Goal: Task Accomplishment & Management: Use online tool/utility

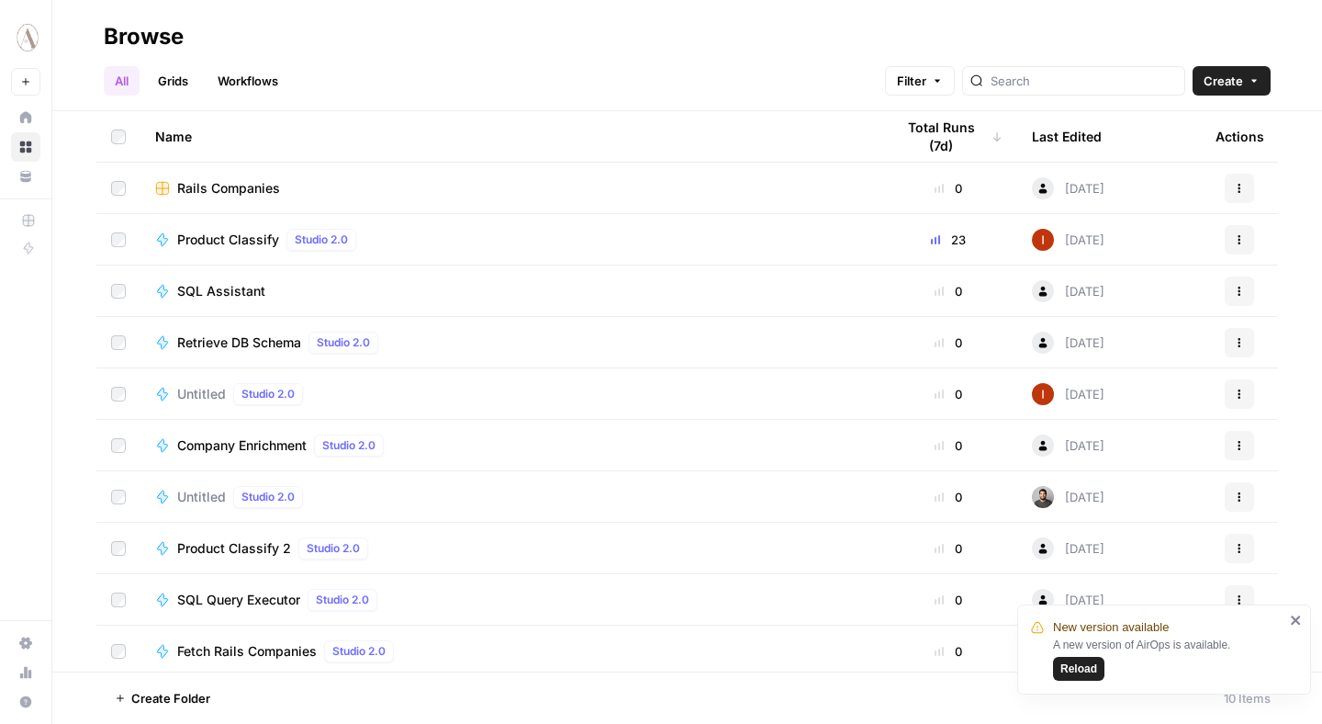
scroll to position [6, 0]
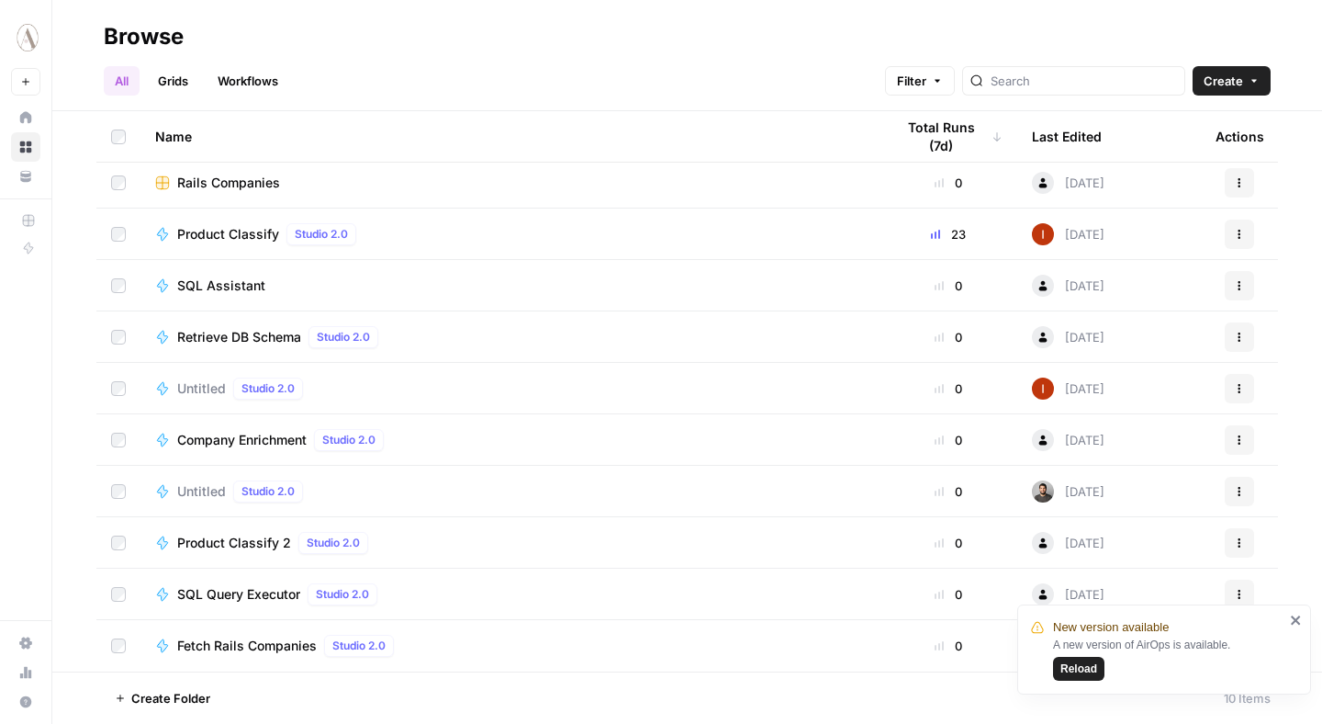
click at [1306, 623] on div "New version available A new version of AirOps is available. Reload" at bounding box center [1165, 649] width 294 height 90
click at [1300, 623] on icon "close" at bounding box center [1295, 619] width 9 height 9
click at [1250, 82] on icon "button" at bounding box center [1254, 80] width 11 height 11
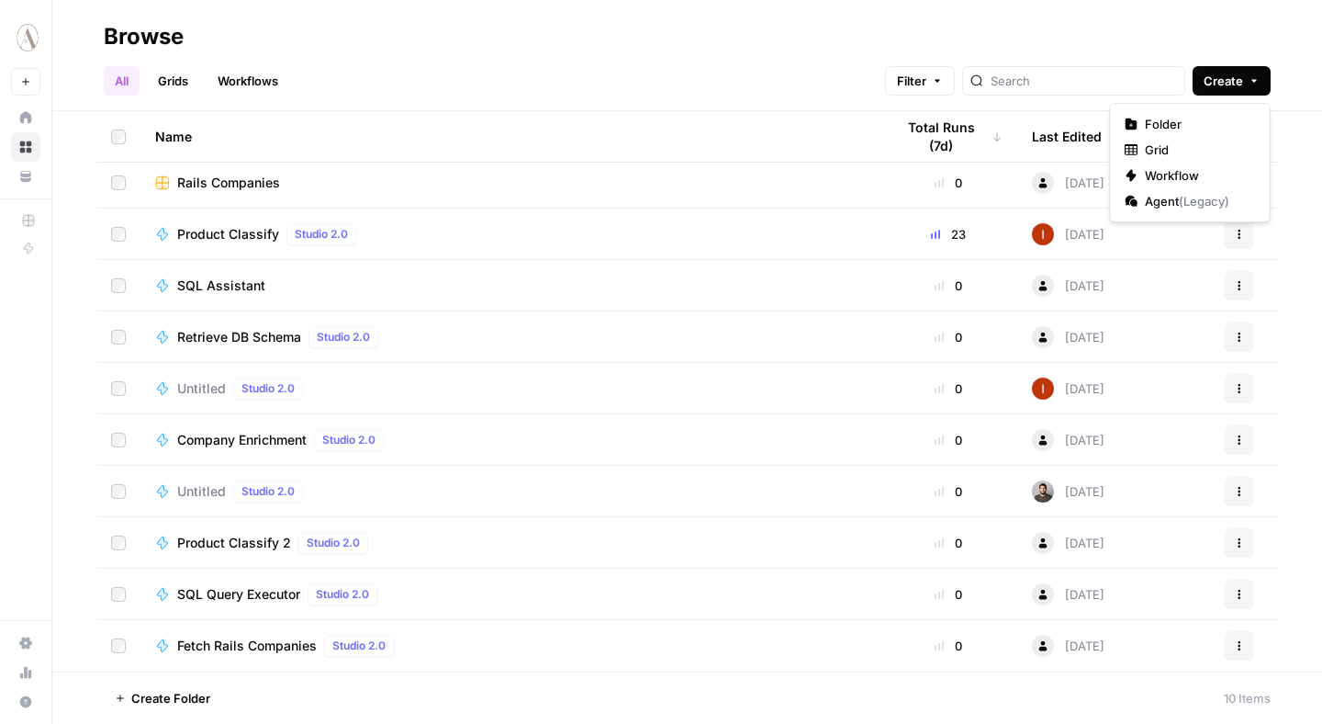
click at [1238, 92] on button "Create" at bounding box center [1232, 80] width 78 height 29
click at [1242, 92] on button "Create" at bounding box center [1232, 80] width 78 height 29
click at [1249, 84] on icon "button" at bounding box center [1254, 80] width 11 height 11
click at [597, 46] on h2 "Browse" at bounding box center [687, 36] width 1167 height 29
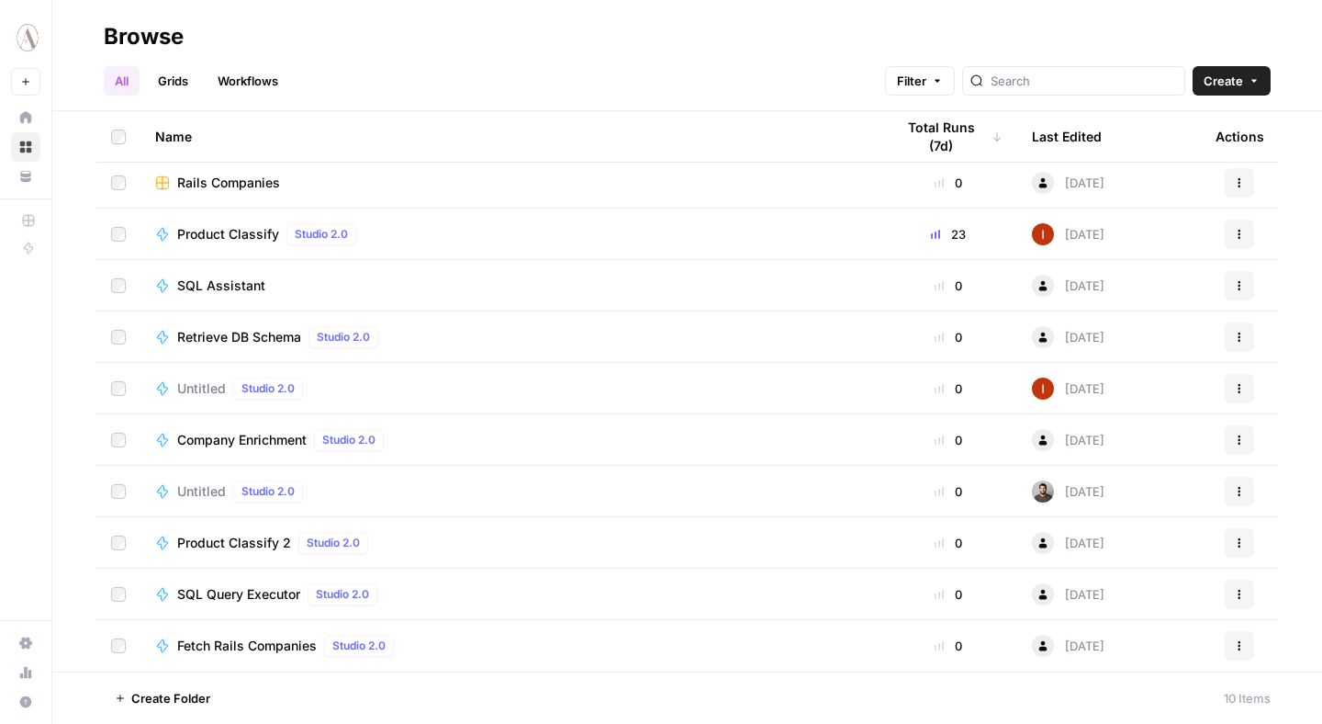
scroll to position [0, 0]
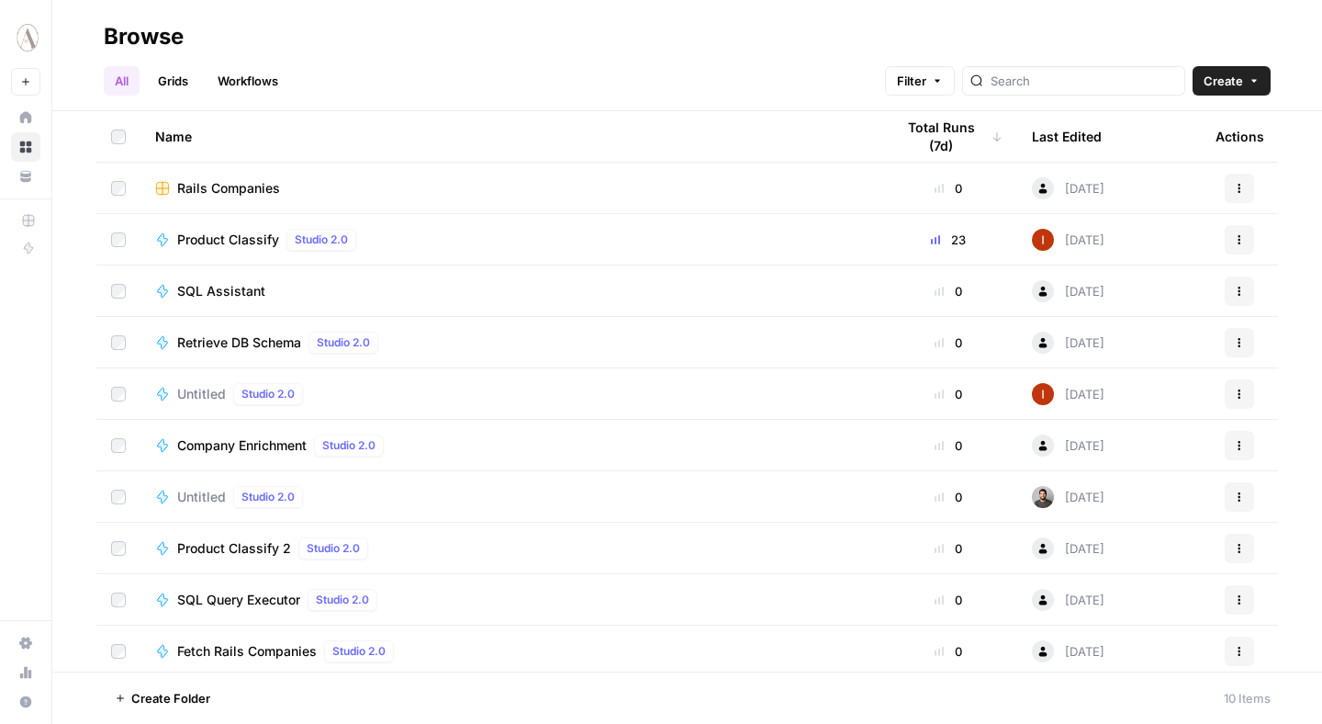
click at [222, 450] on span "Company Enrichment" at bounding box center [241, 445] width 129 height 18
click at [304, 692] on icon "button" at bounding box center [307, 697] width 11 height 11
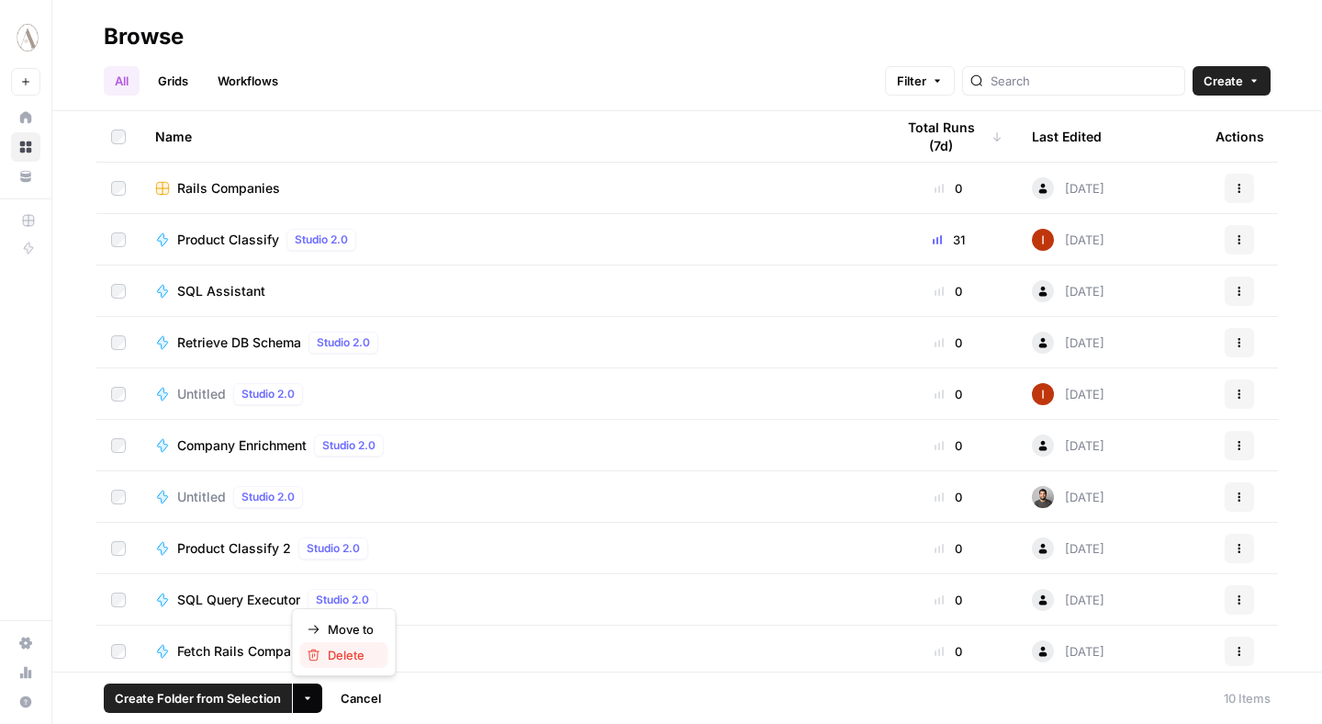
click at [356, 655] on span "Delete" at bounding box center [351, 655] width 46 height 18
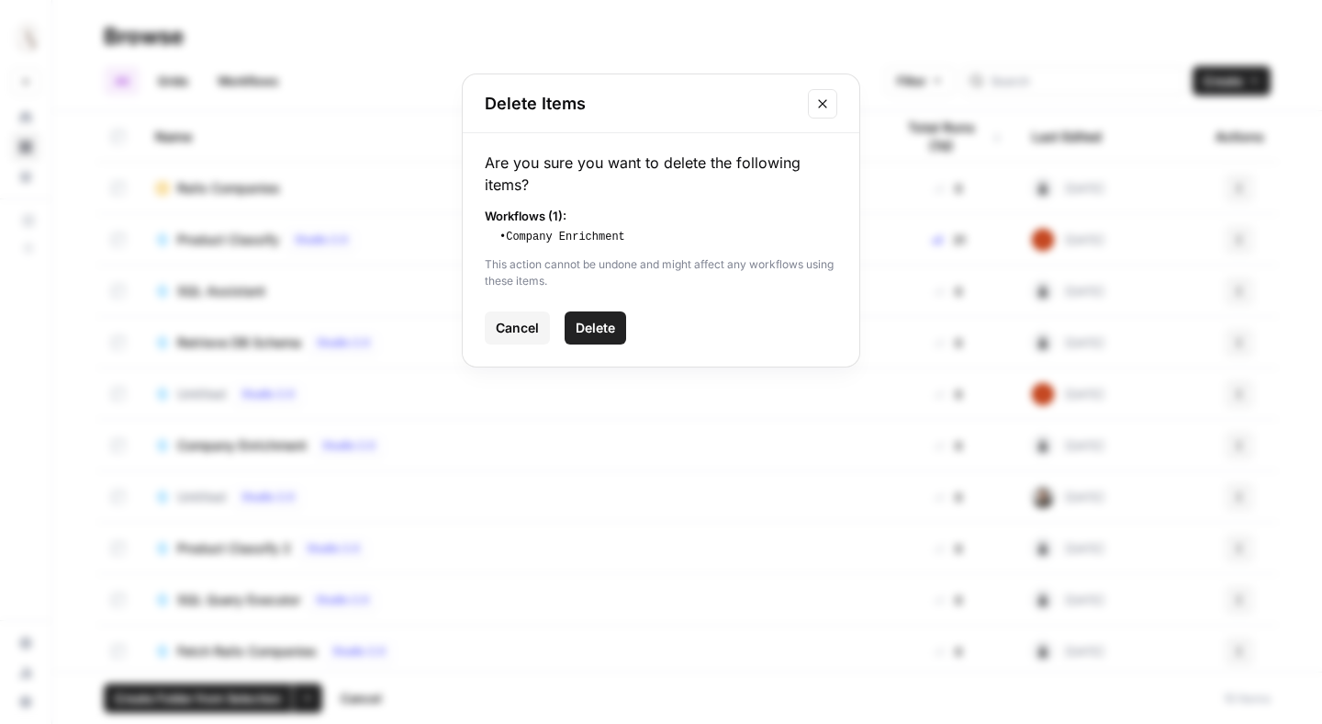
click at [610, 319] on span "Delete" at bounding box center [595, 328] width 39 height 18
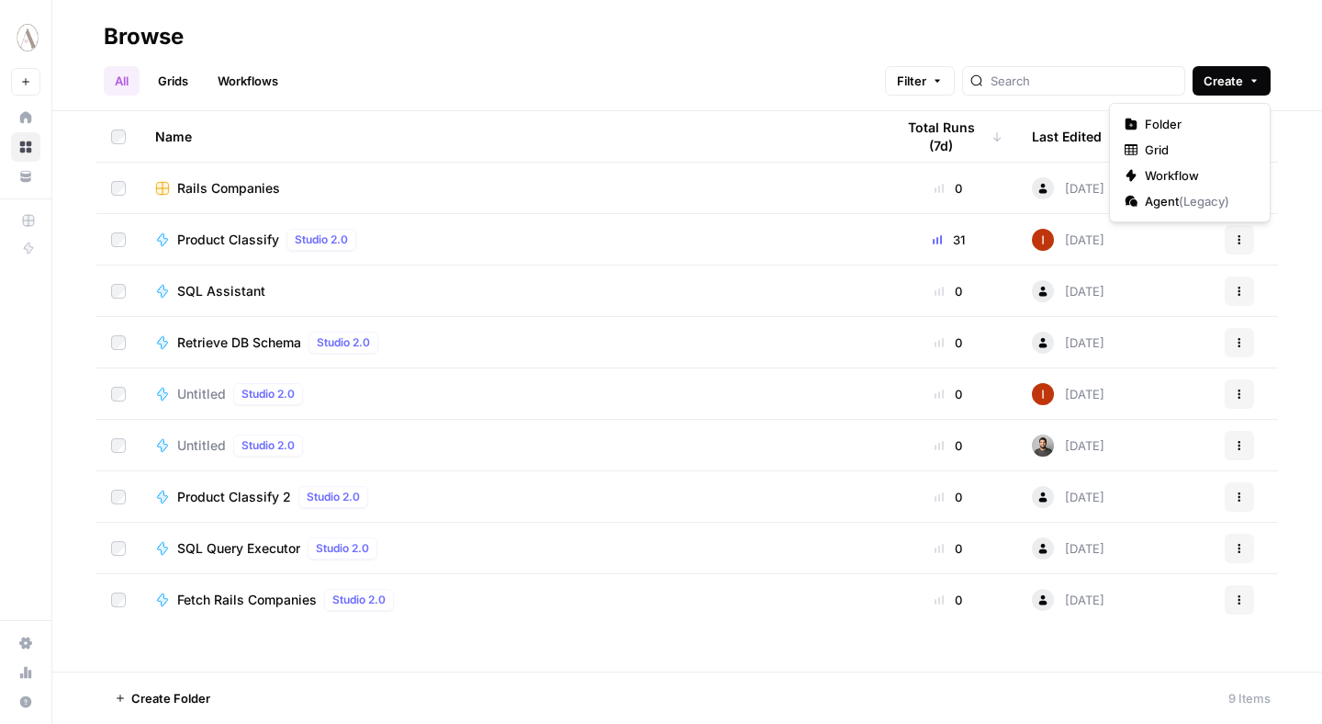
click at [1251, 84] on icon "button" at bounding box center [1254, 80] width 11 height 11
click at [1233, 86] on span "Create" at bounding box center [1223, 81] width 39 height 18
